Goal: Obtain resource: Download file/media

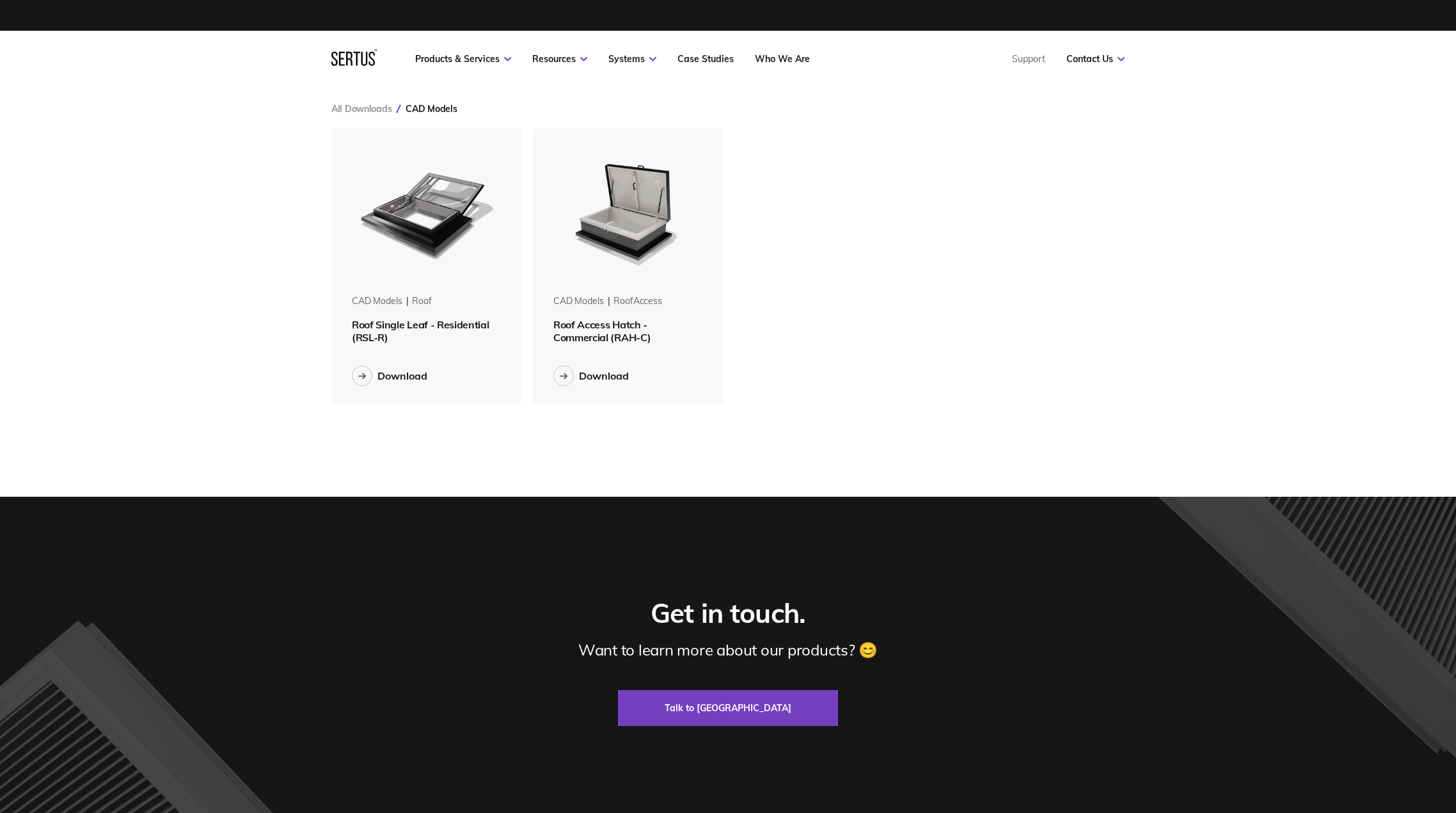
scroll to position [295, 814]
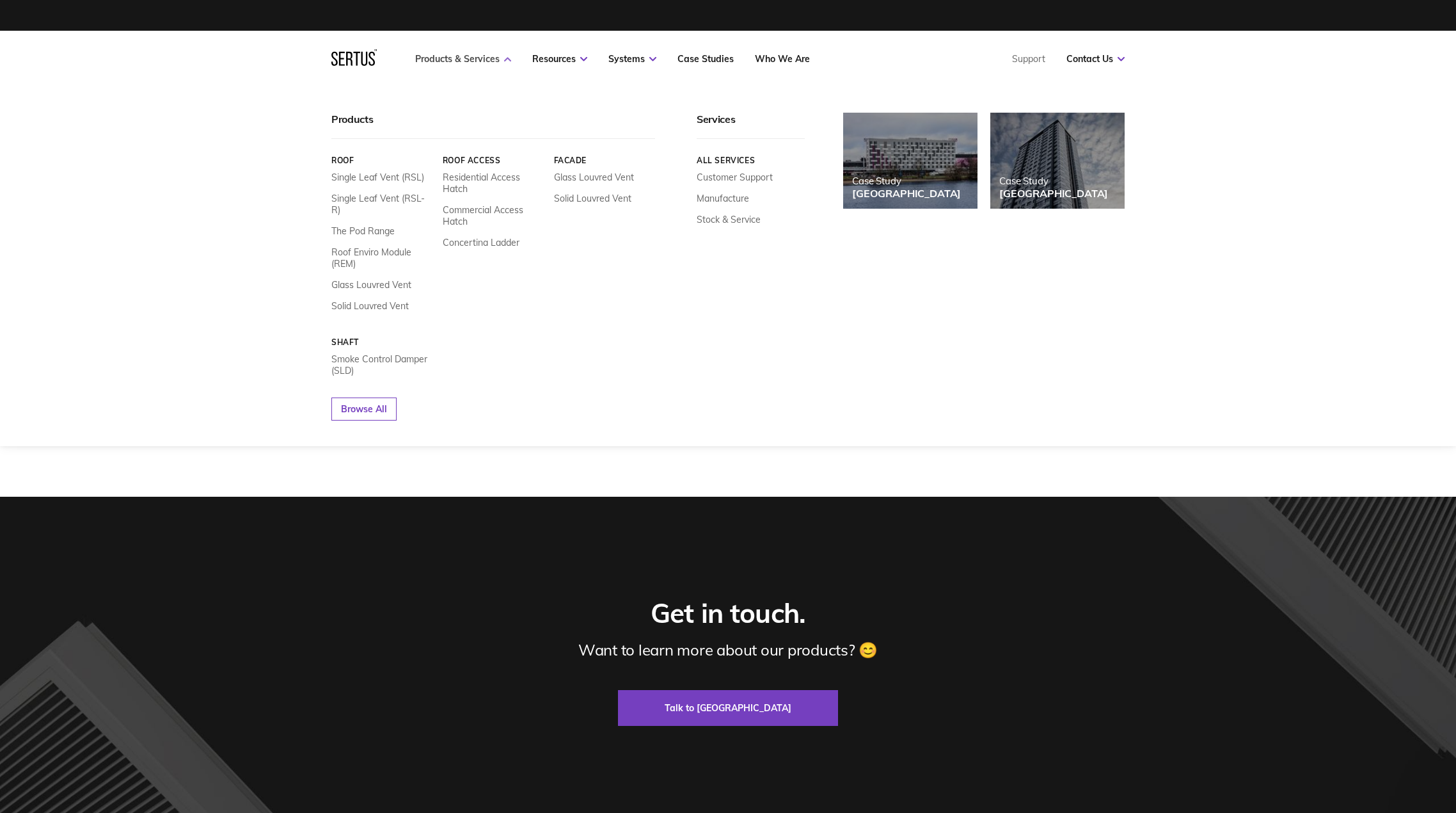
click at [458, 60] on link "Products & Services" at bounding box center [463, 59] width 96 height 12
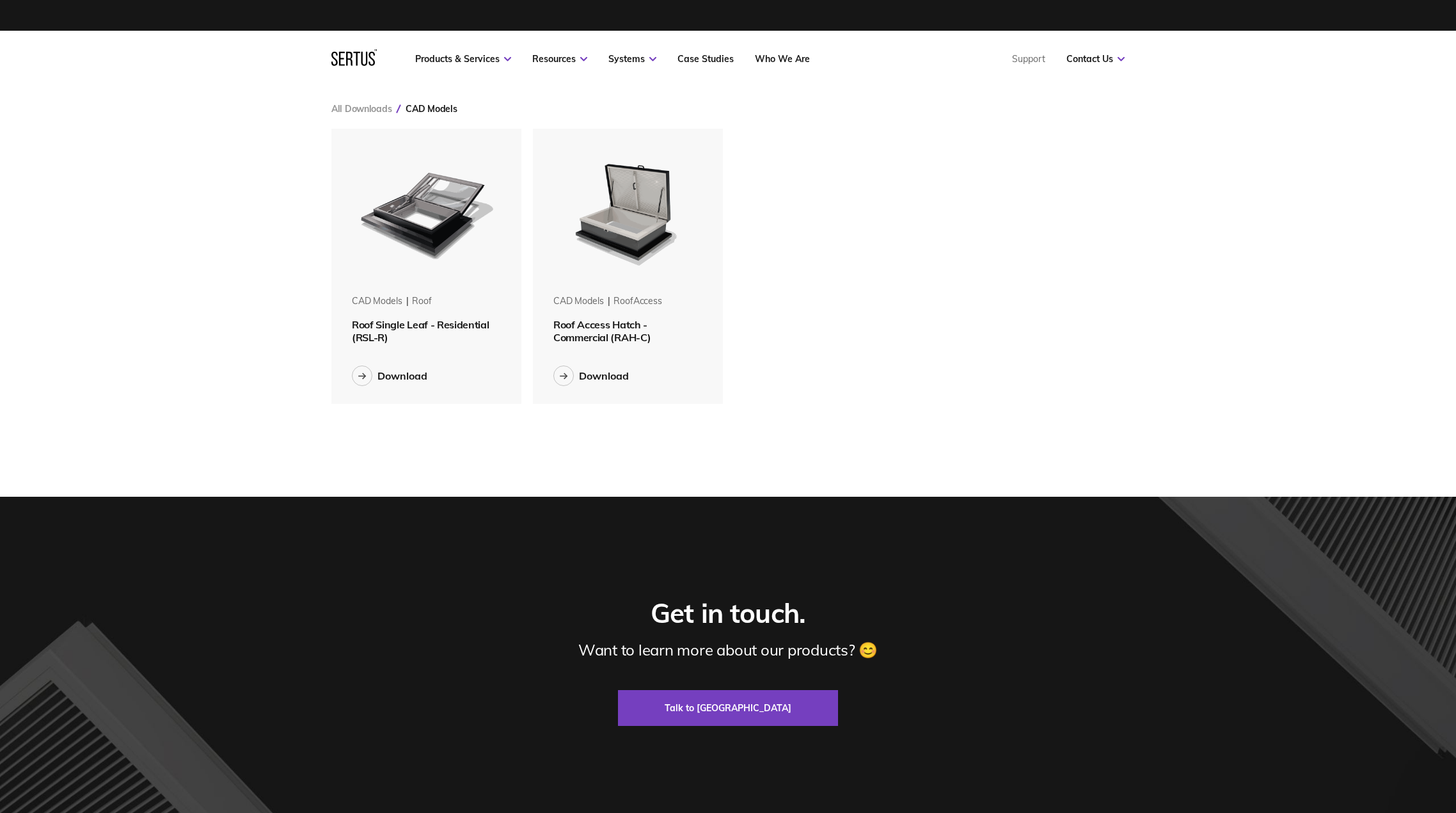
click at [616, 315] on div "CAD Models roofAccess" at bounding box center [628, 306] width 149 height 23
click at [612, 328] on span "Roof Access Hatch - Commercial (RAH-C)" at bounding box center [602, 331] width 97 height 25
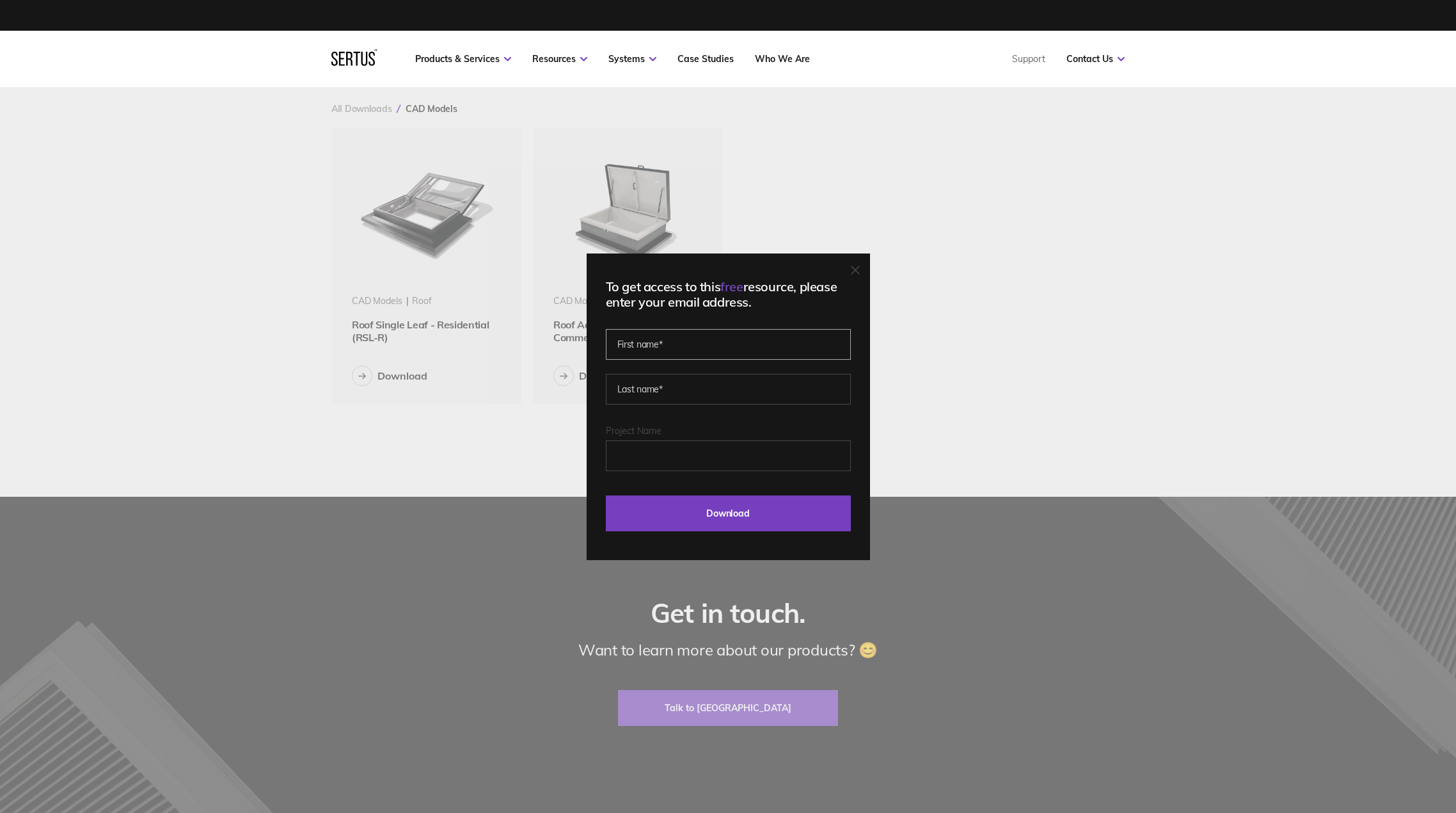
click at [653, 350] on input "text" at bounding box center [728, 344] width 245 height 31
type input "[PERSON_NAME]"
click at [722, 507] on input "Download" at bounding box center [728, 513] width 245 height 36
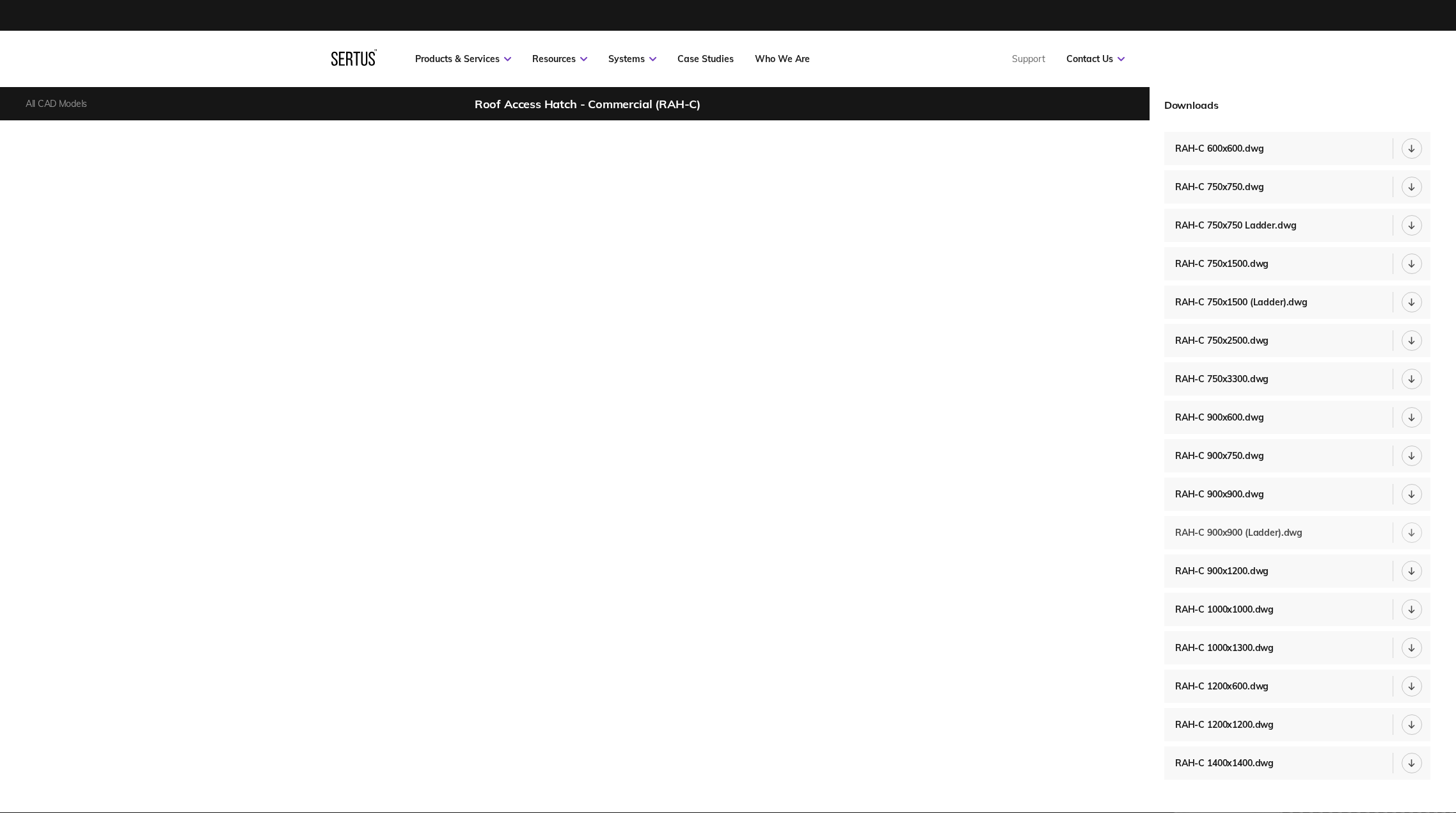
click at [1252, 532] on div "RAH-C 900x900 (Ladder).dwg" at bounding box center [1242, 532] width 134 height 12
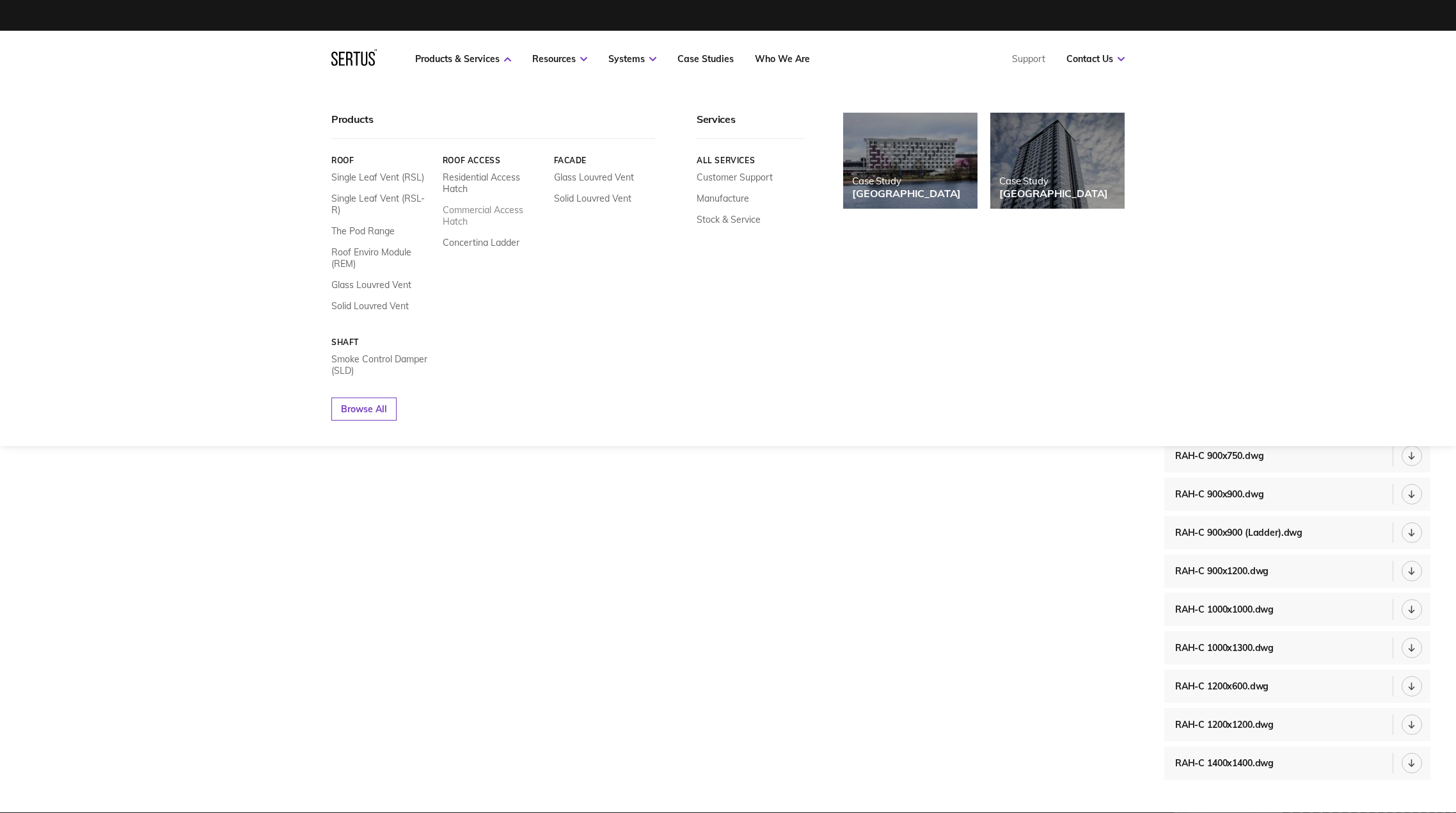
click at [484, 211] on link "Commercial Access Hatch" at bounding box center [493, 215] width 102 height 23
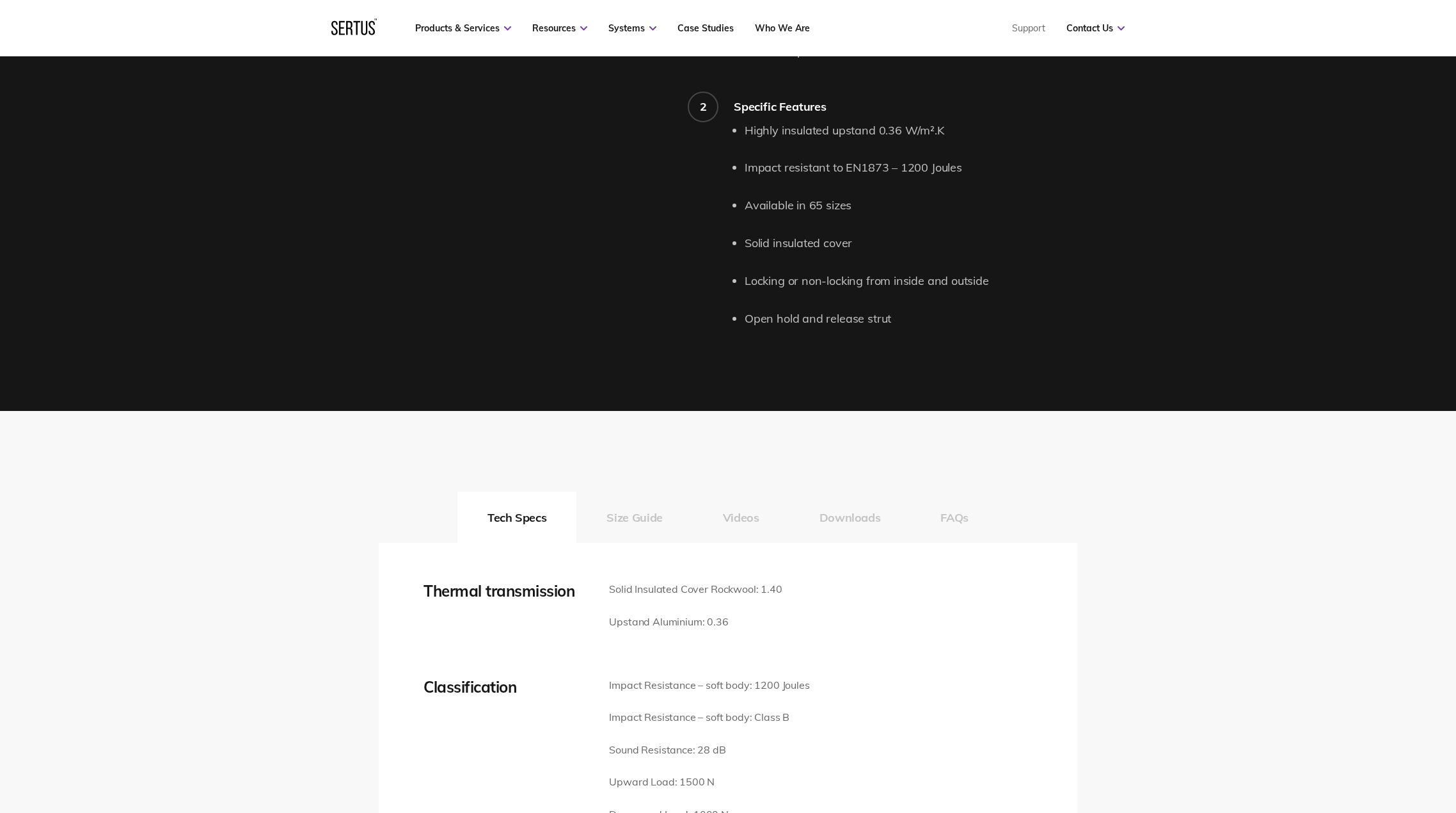
scroll to position [1472, 0]
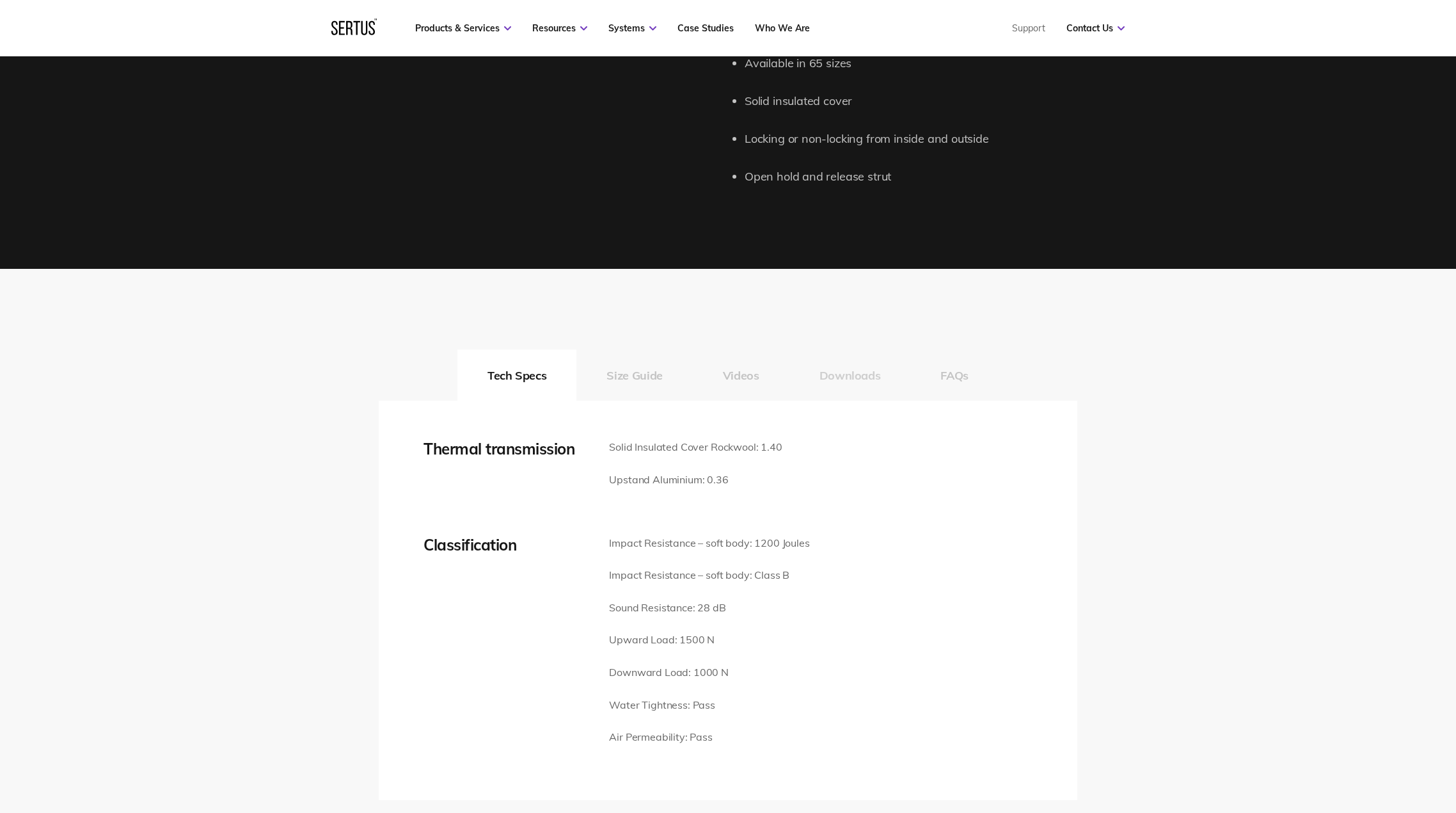
click at [842, 372] on button "Downloads" at bounding box center [850, 375] width 121 height 51
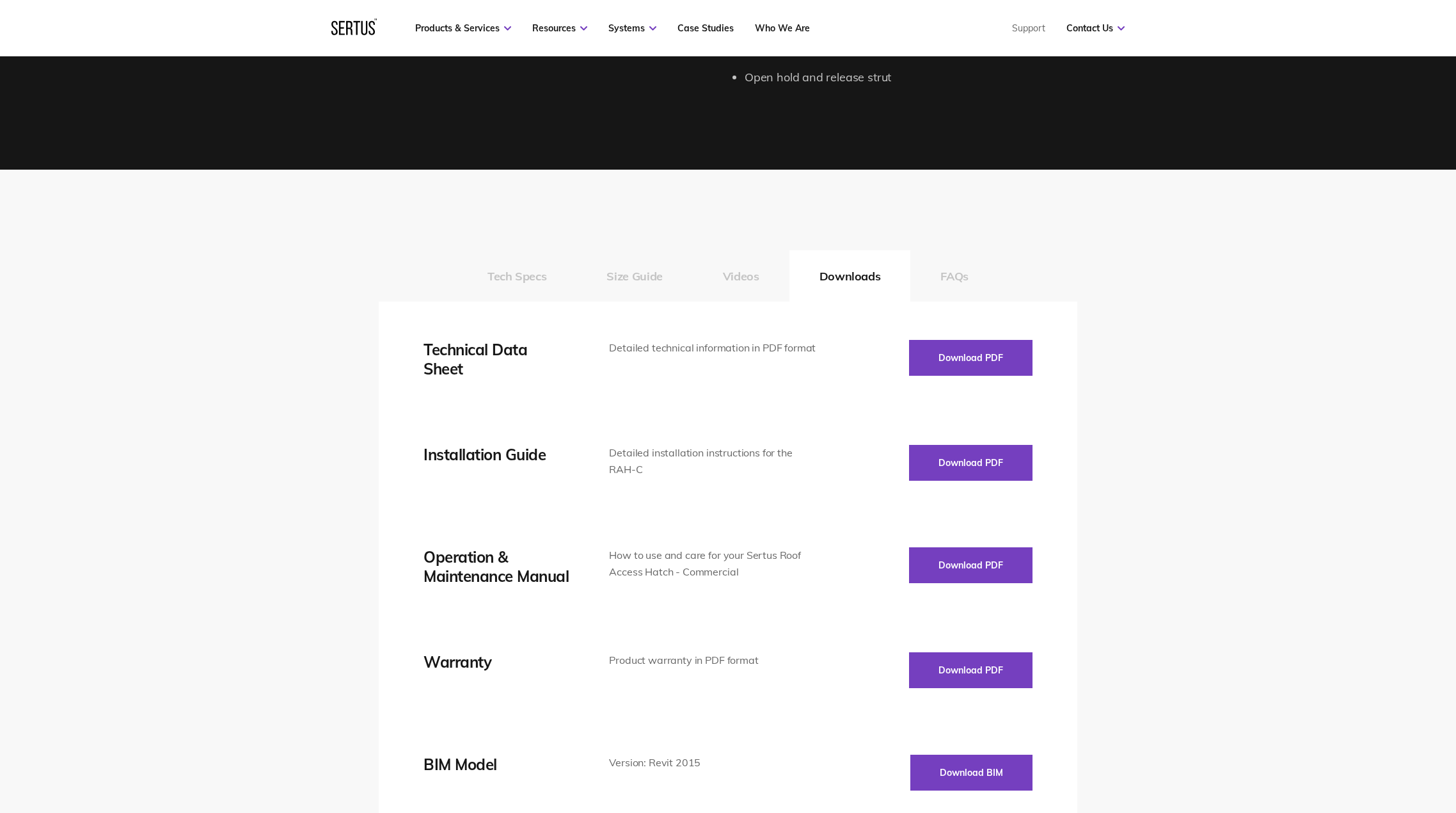
scroll to position [1600, 0]
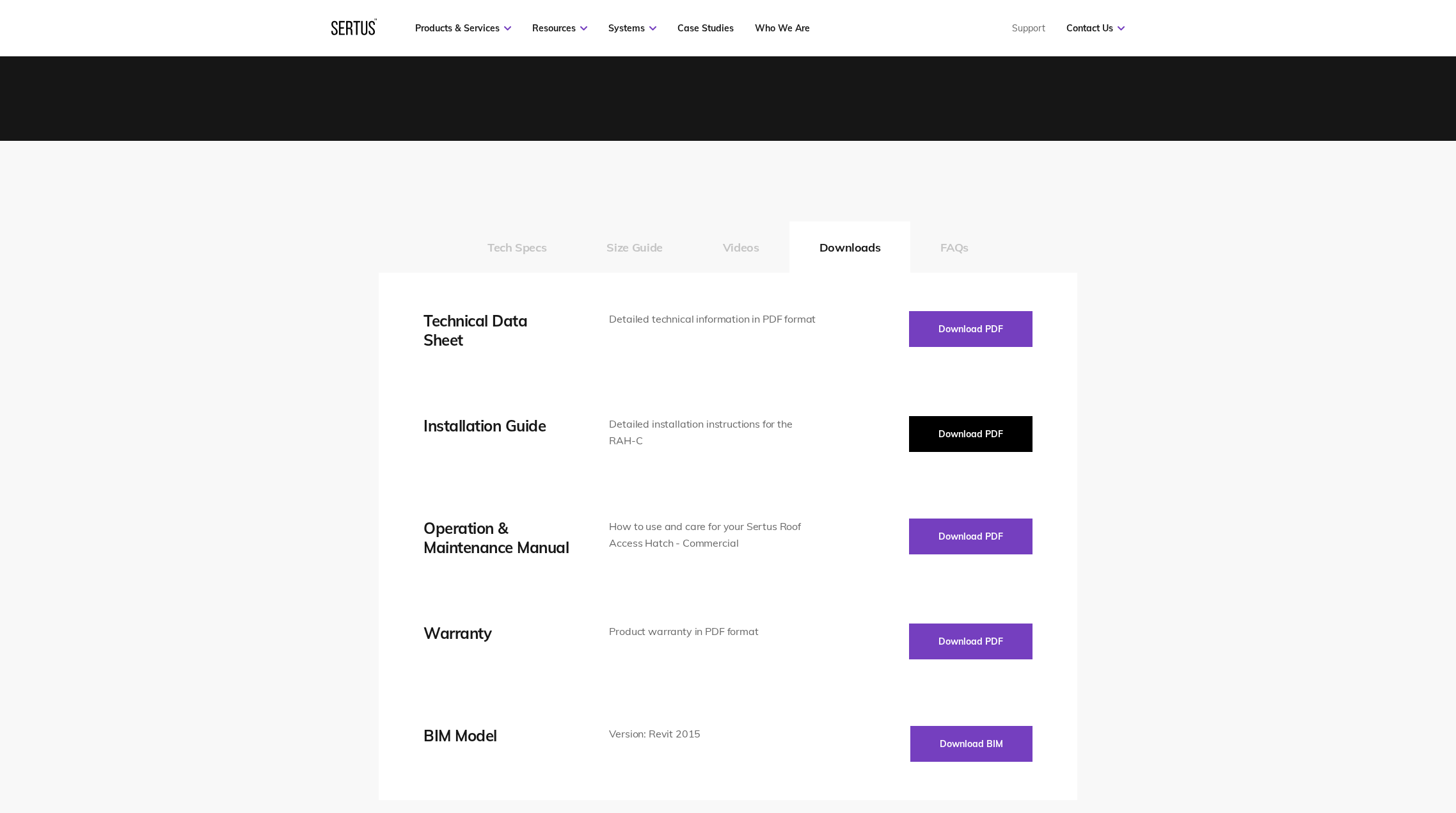
click at [953, 427] on button "Download PDF" at bounding box center [971, 434] width 124 height 36
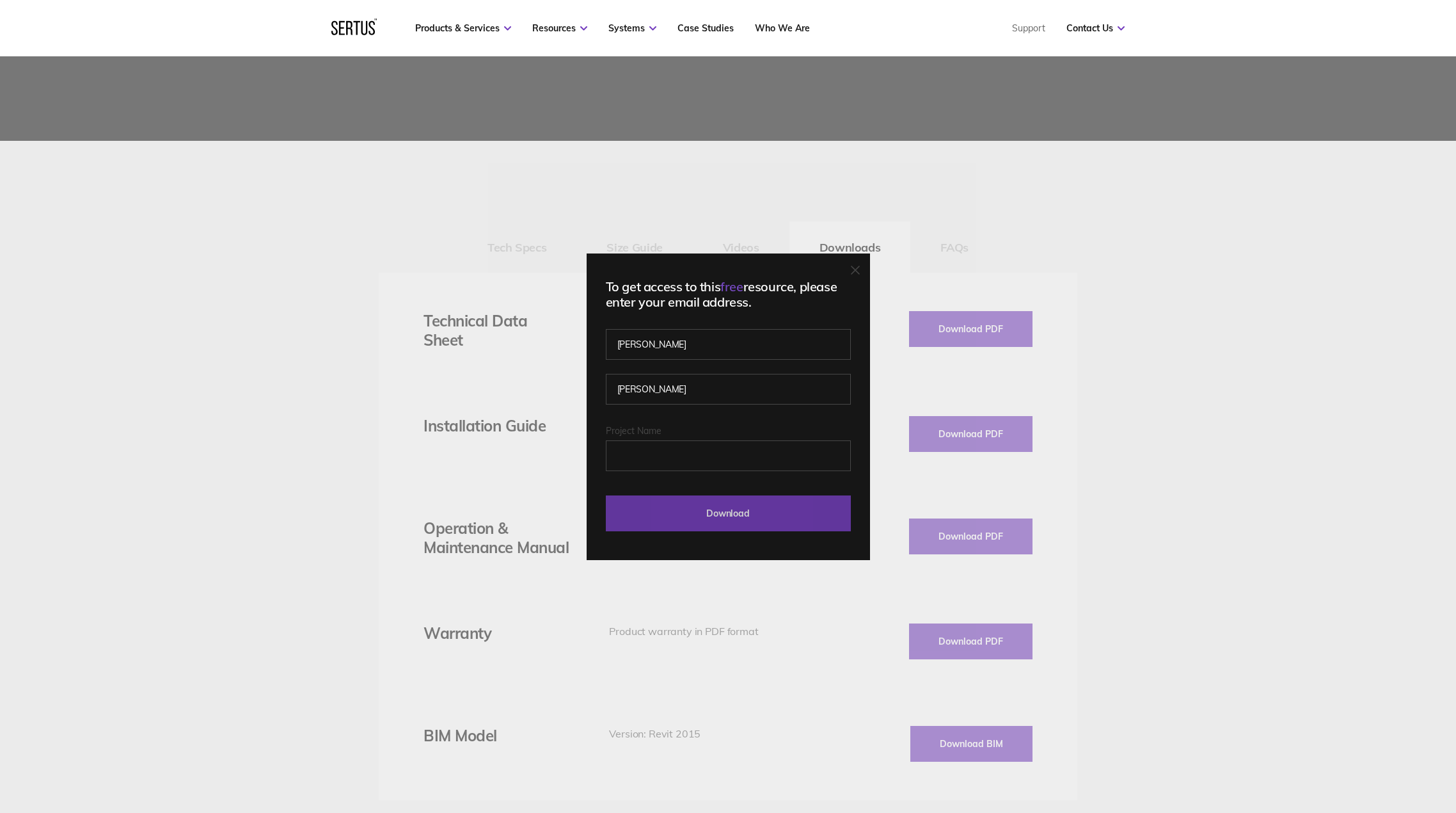
click at [720, 515] on input "Download" at bounding box center [728, 513] width 245 height 36
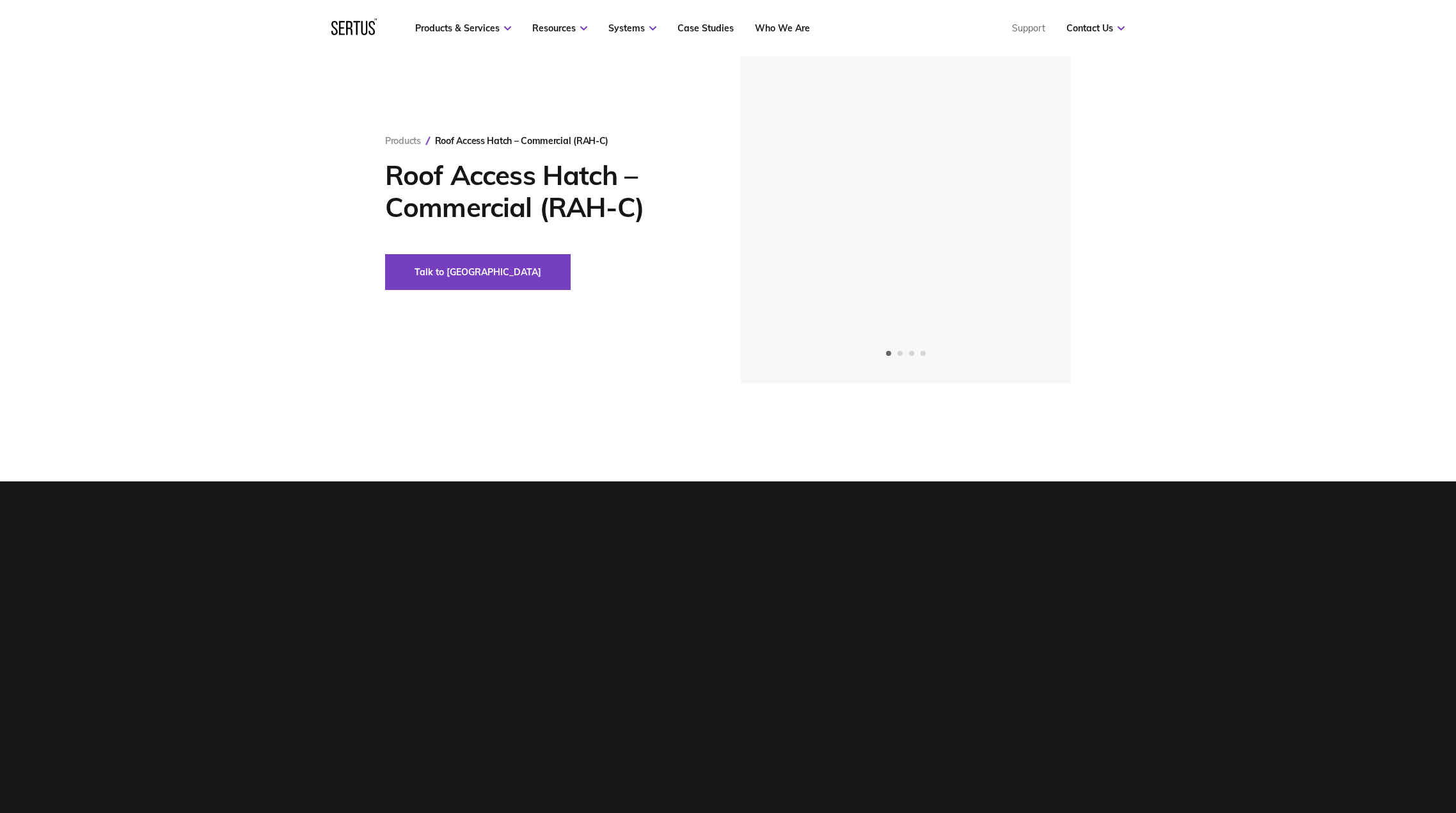
scroll to position [0, 0]
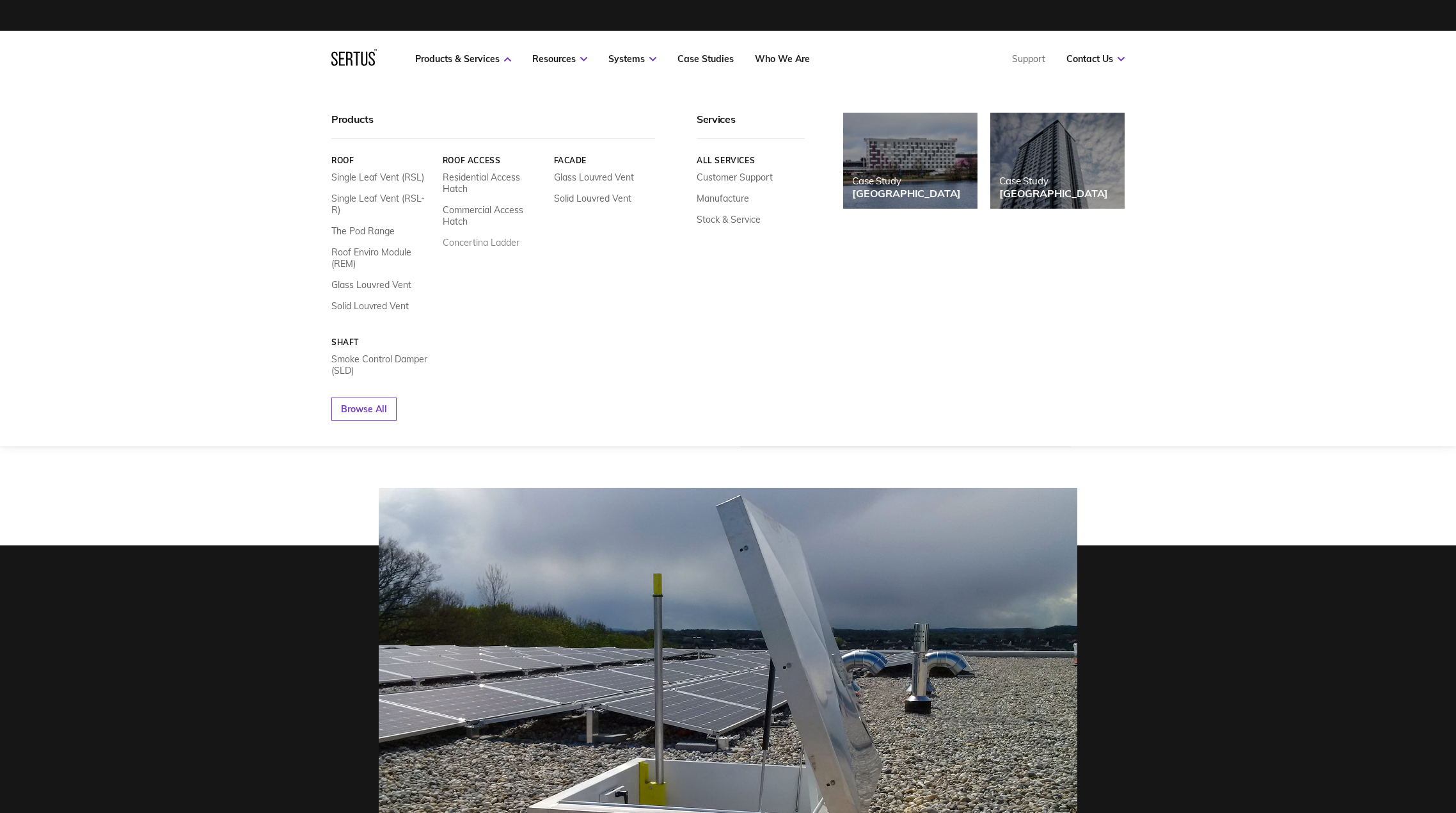
click at [465, 245] on link "Concertina Ladder" at bounding box center [481, 242] width 77 height 12
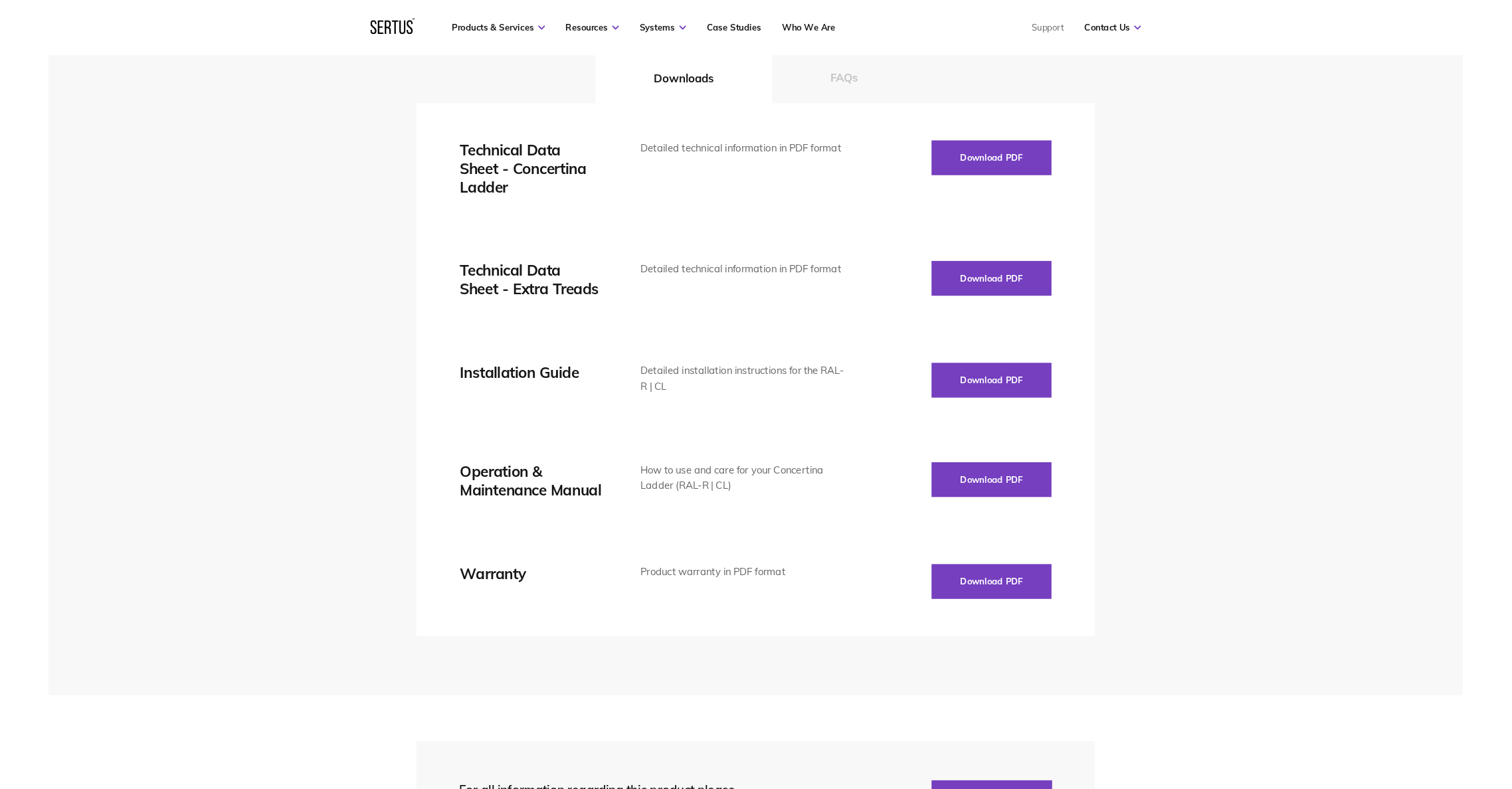
scroll to position [1859, 0]
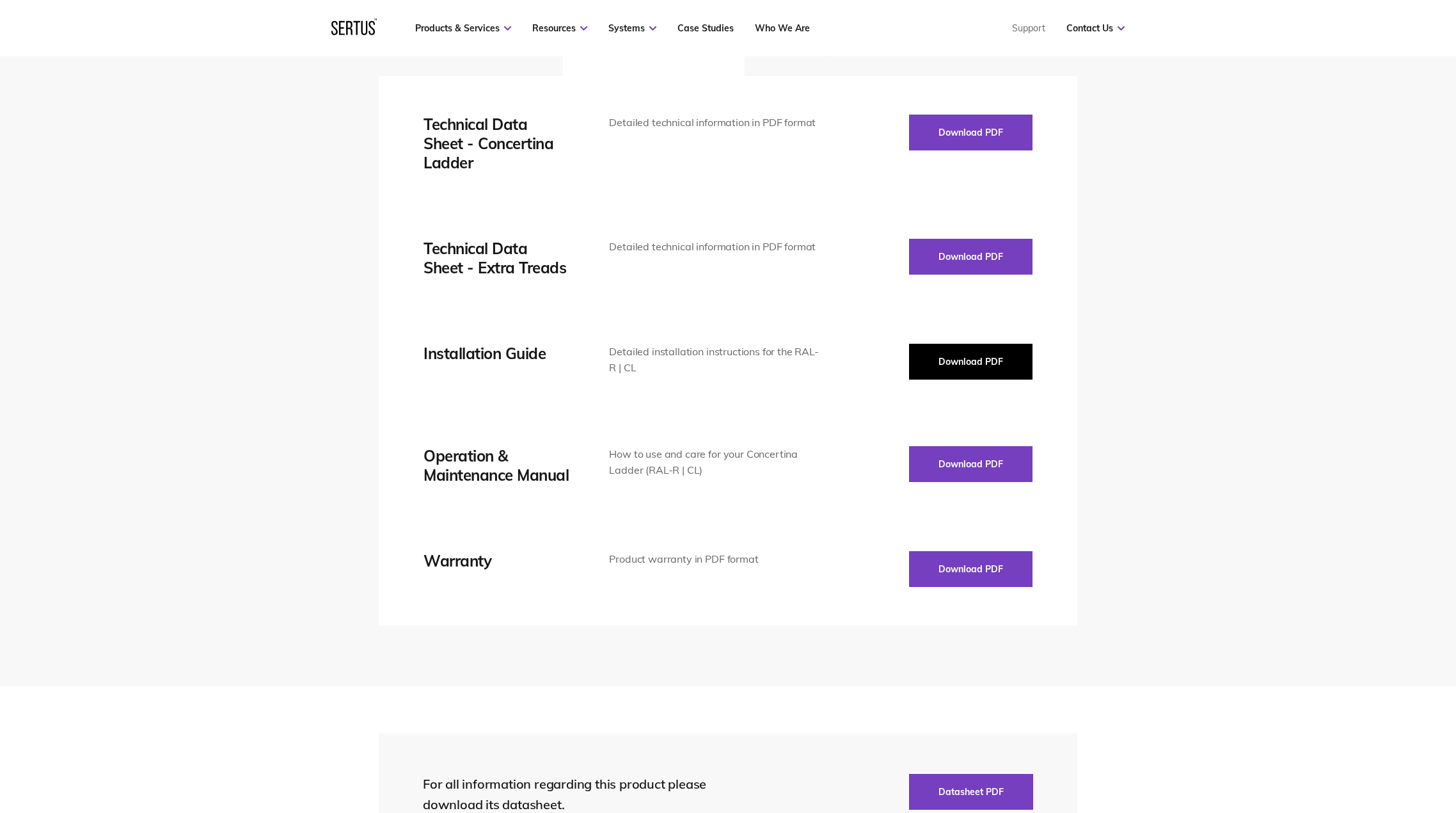
click at [965, 357] on button "Download PDF" at bounding box center [971, 361] width 124 height 36
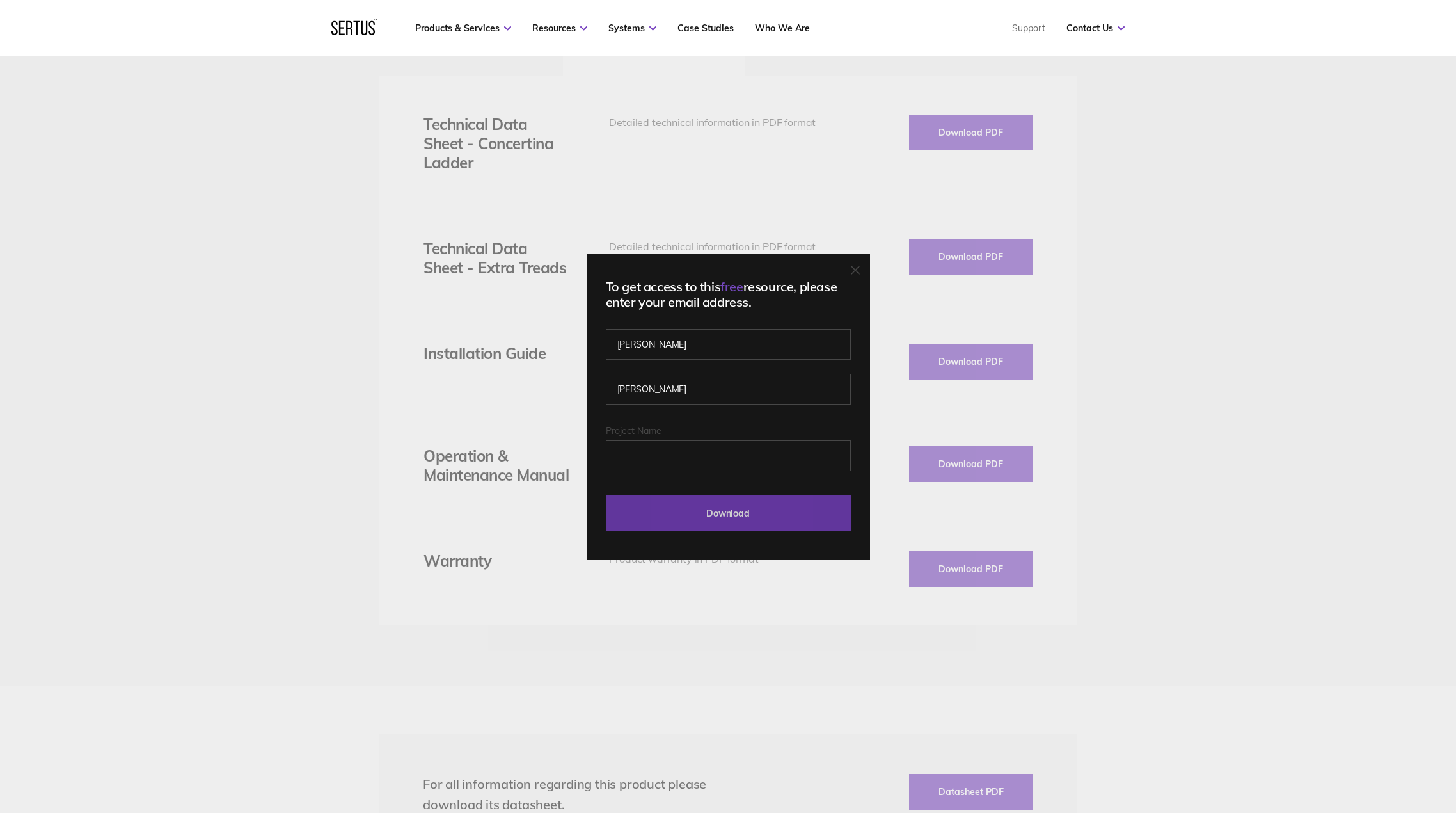
click at [751, 509] on input "Download" at bounding box center [728, 513] width 245 height 36
